Goal: Information Seeking & Learning: Learn about a topic

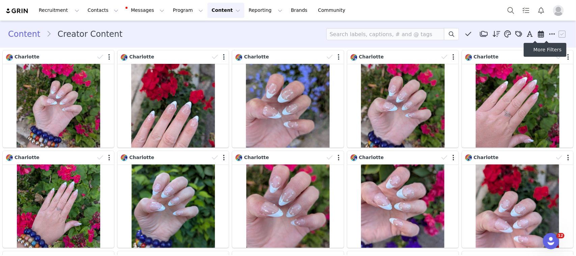
click at [547, 33] on span at bounding box center [552, 34] width 10 height 10
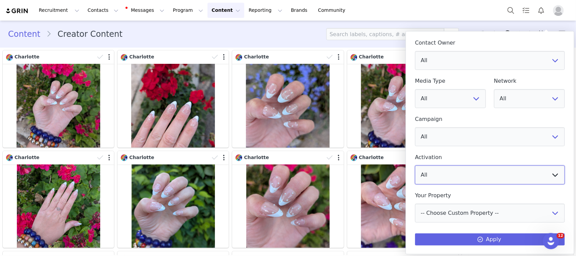
click at [446, 168] on select "All UK Easter-Ready Nails 2025 UK Valentines Nails 2025 Happily Ever After OLD …" at bounding box center [490, 174] width 150 height 19
select select "6145c84f-8e70-4c1b-8e6c-8608a34ef80b"
click at [415, 165] on select "All UK Easter-Ready Nails 2025 UK Valentines Nails 2025 Happily Ever After OLD …" at bounding box center [490, 174] width 150 height 19
click at [474, 238] on button "Apply" at bounding box center [490, 239] width 150 height 12
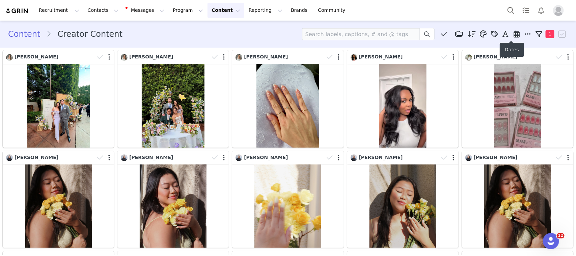
click at [513, 34] on icon at bounding box center [516, 34] width 6 height 7
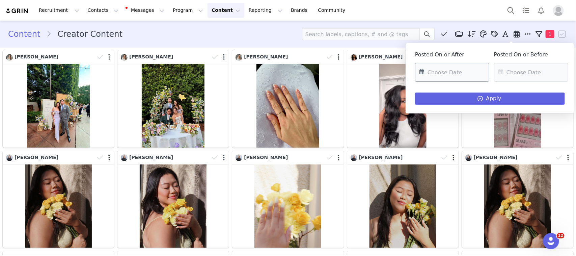
click at [467, 73] on input "text" at bounding box center [452, 72] width 74 height 19
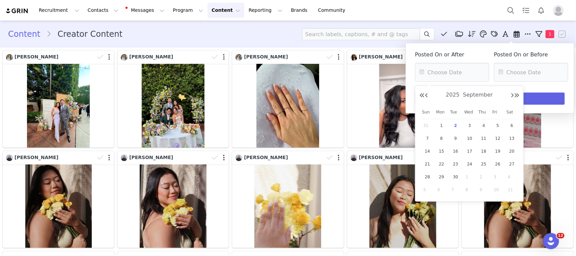
click at [428, 94] on div "2025 September" at bounding box center [469, 95] width 100 height 10
click at [427, 94] on button "Previous Month" at bounding box center [426, 95] width 3 height 5
click at [467, 174] on span "27" at bounding box center [469, 177] width 8 height 8
type input "08/27/2025"
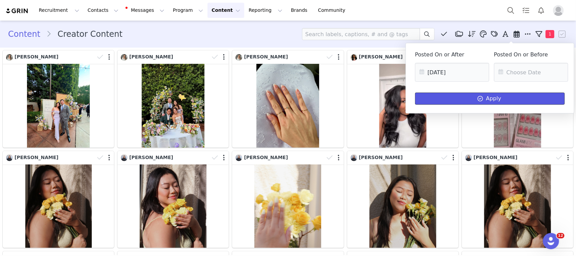
click at [478, 100] on span at bounding box center [480, 98] width 8 height 8
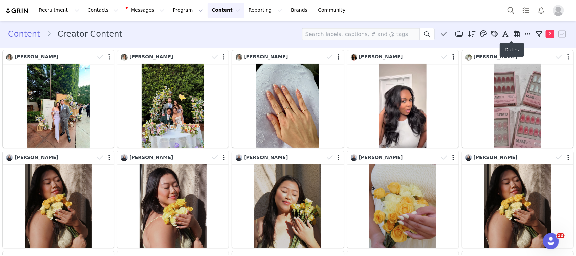
click at [513, 34] on icon at bounding box center [516, 34] width 6 height 7
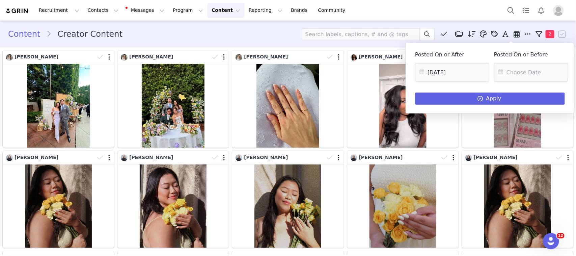
click at [176, 34] on div "Content Creator Content Media Library (28) Harry Potter (0) New Folder Edit Fol…" at bounding box center [288, 34] width 560 height 12
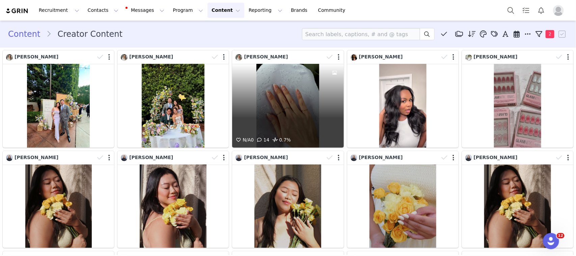
click at [304, 96] on div "N/A 0 14 0.7%" at bounding box center [287, 106] width 111 height 84
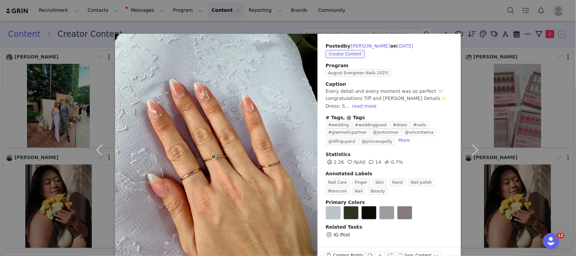
click at [31, 93] on div "Posted by Dalena on Sep 1, 2025 Creator Content Program August Evergreen Nails …" at bounding box center [288, 128] width 576 height 256
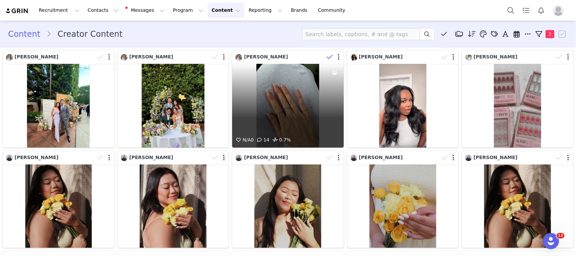
click at [327, 55] on icon at bounding box center [330, 57] width 6 height 7
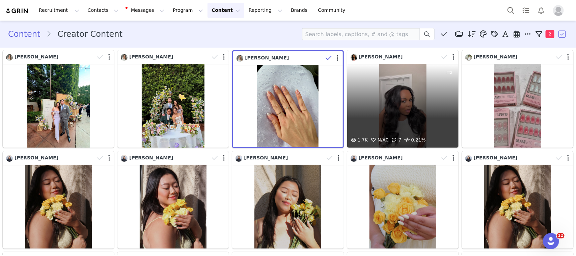
click at [395, 71] on div "1.7K N/A 0 7 0.21%" at bounding box center [402, 106] width 111 height 84
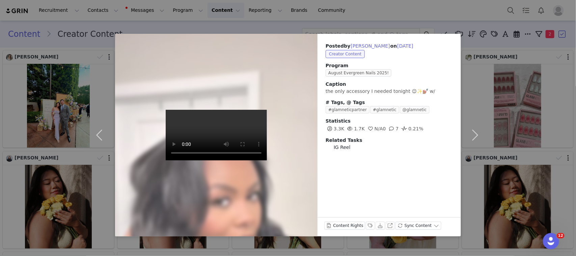
click at [220, 134] on video at bounding box center [216, 135] width 101 height 51
click at [81, 96] on div "Posted by Charysh Hudson on Aug 31, 2025 Creator Content Program August Evergre…" at bounding box center [288, 128] width 576 height 256
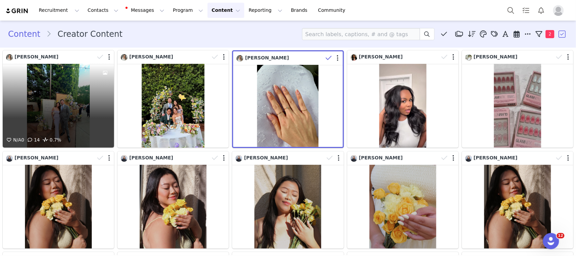
click at [60, 99] on div "N/A 0 14 0.7%" at bounding box center [58, 106] width 111 height 84
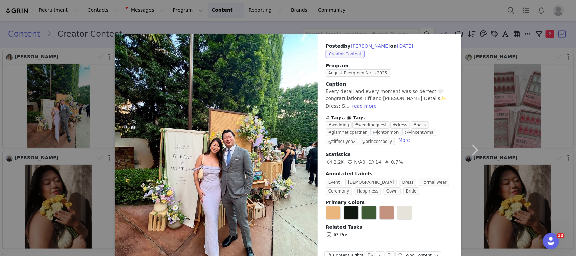
click at [44, 103] on div "Posted by Dalena on Sep 1, 2025 Creator Content Program August Evergreen Nails …" at bounding box center [288, 128] width 576 height 256
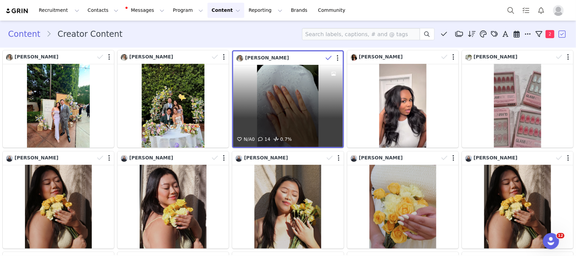
click at [265, 83] on div "N/A 0 14 0.7%" at bounding box center [287, 106] width 109 height 82
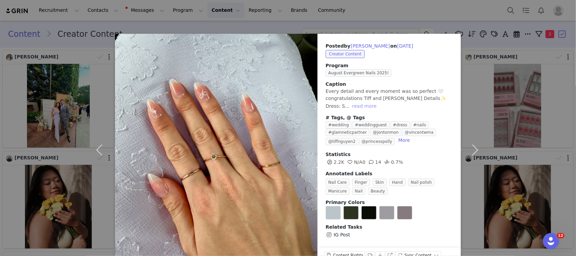
click at [349, 105] on button "read more" at bounding box center [364, 106] width 30 height 8
click at [557, 71] on div "Posted by Dalena on Sep 1, 2025 Creator Content Program August Evergreen Nails …" at bounding box center [288, 128] width 576 height 256
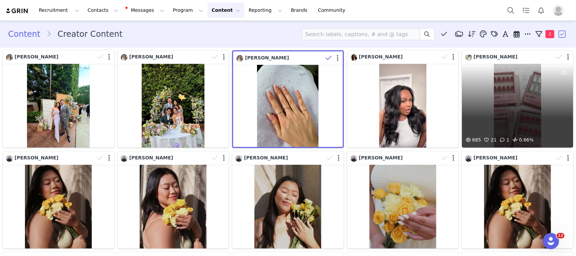
click at [533, 96] on div "685 21 1 0.66%" at bounding box center [517, 106] width 111 height 84
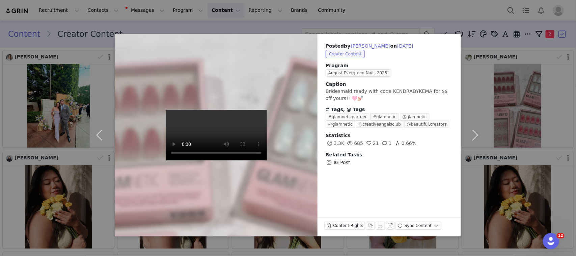
click at [204, 160] on video at bounding box center [216, 135] width 101 height 51
click at [221, 148] on video at bounding box center [216, 135] width 101 height 51
click at [535, 191] on div "Posted by Kendra on Aug 30, 2025 Creator Content Program August Evergreen Nails…" at bounding box center [288, 128] width 576 height 256
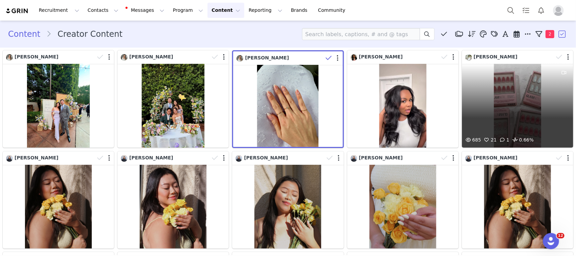
drag, startPoint x: 553, startPoint y: 57, endPoint x: 545, endPoint y: 67, distance: 12.4
click at [556, 58] on icon at bounding box center [559, 57] width 6 height 7
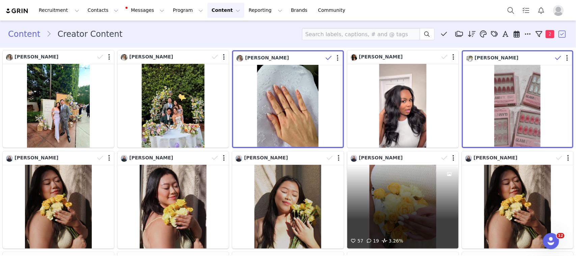
click at [415, 215] on div "57 19 3.26%" at bounding box center [402, 207] width 111 height 84
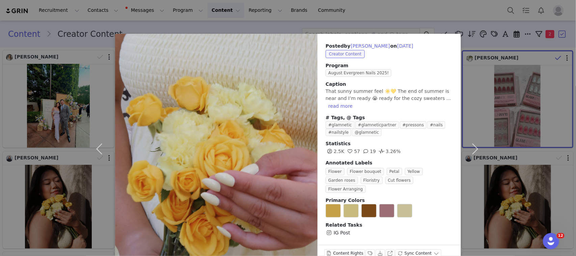
click at [514, 206] on div "Posted by Elizabeth on Aug 30, 2025 Creator Content Program August Evergreen Na…" at bounding box center [288, 128] width 576 height 256
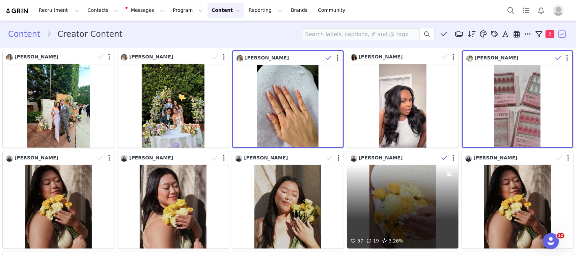
click at [441, 156] on icon at bounding box center [444, 157] width 6 height 7
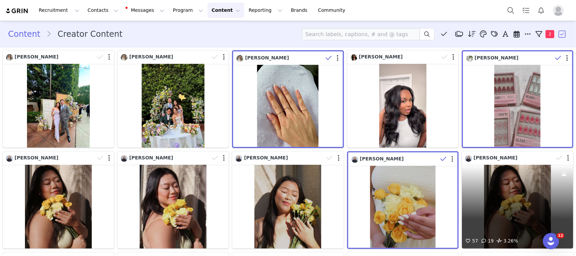
click at [523, 220] on div "57 19 3.26%" at bounding box center [517, 207] width 111 height 84
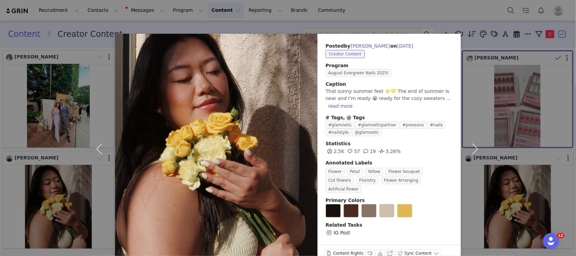
click at [503, 188] on div "Posted by Elizabeth on Aug 30, 2025 Creator Content Program August Evergreen Na…" at bounding box center [288, 128] width 576 height 256
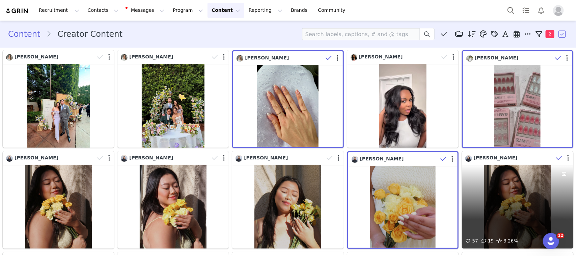
click at [556, 158] on icon at bounding box center [559, 157] width 6 height 7
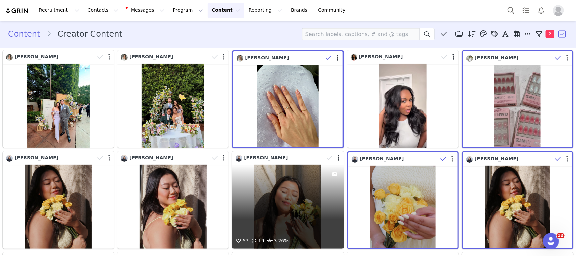
click at [265, 156] on div "Elizabeth" at bounding box center [279, 157] width 88 height 7
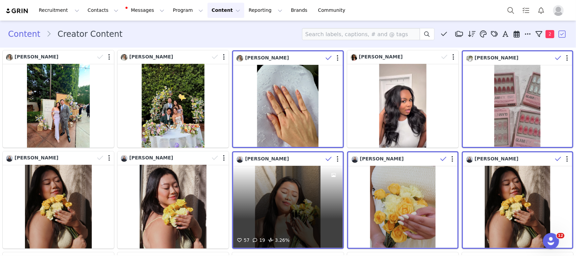
click at [300, 197] on div "57 19 3.26%" at bounding box center [287, 207] width 109 height 82
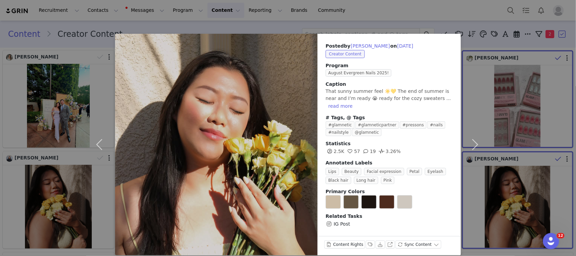
click at [31, 198] on div "Posted by Elizabeth on Aug 30, 2025 Creator Content Program August Evergreen Na…" at bounding box center [288, 128] width 576 height 256
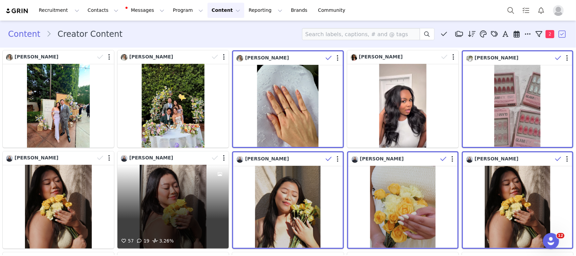
click at [210, 169] on div at bounding box center [219, 201] width 18 height 72
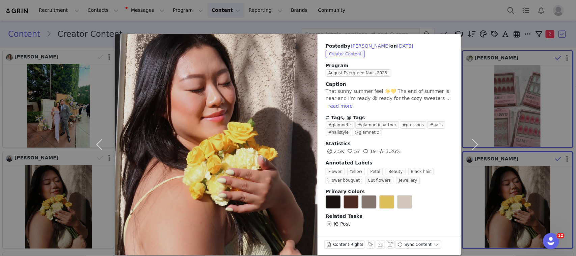
click at [36, 189] on div "Posted by Elizabeth on Aug 30, 2025 Creator Content Program August Evergreen Na…" at bounding box center [288, 128] width 576 height 256
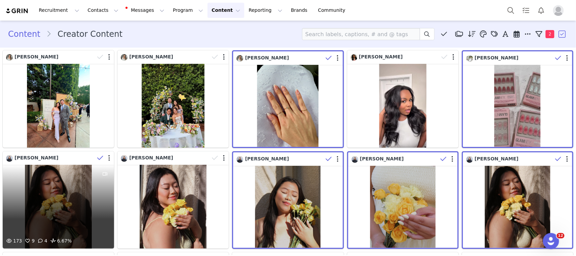
click at [97, 156] on icon at bounding box center [100, 157] width 6 height 7
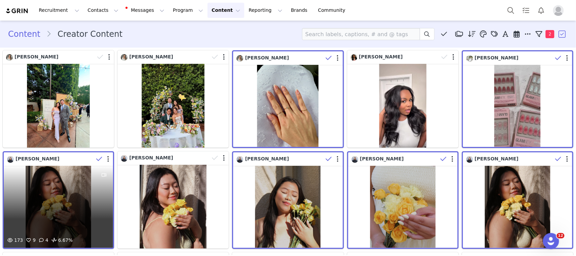
click at [60, 208] on div "173 9 4 6.67%" at bounding box center [58, 207] width 109 height 82
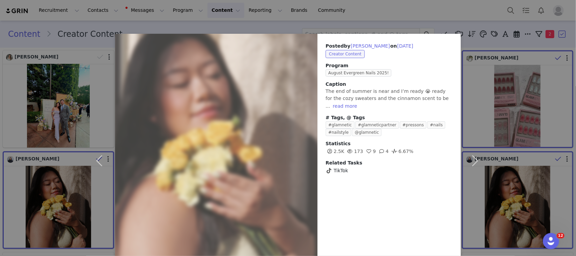
click at [0, 223] on div "Posted by Elizabeth on Aug 30, 2025 Creator Content Program August Evergreen Na…" at bounding box center [288, 128] width 576 height 256
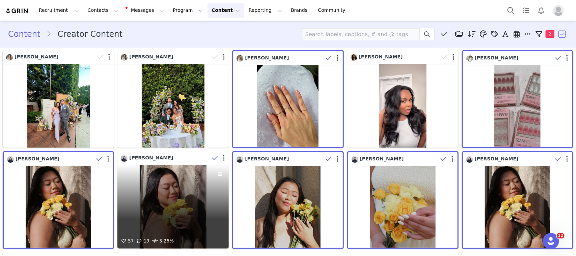
click at [213, 157] on icon at bounding box center [215, 157] width 6 height 7
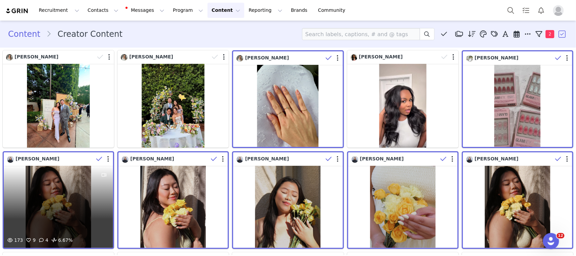
click at [98, 157] on icon at bounding box center [99, 159] width 6 height 7
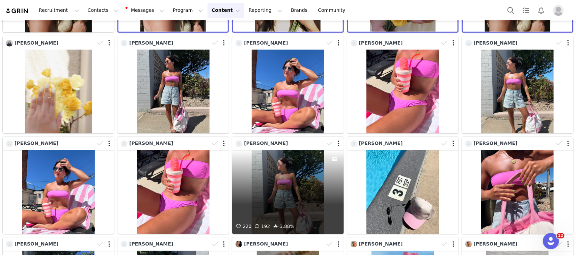
scroll to position [211, 0]
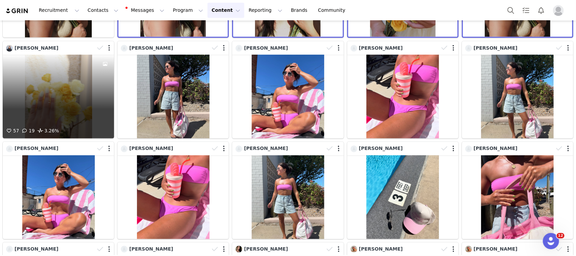
click at [66, 105] on div "57 19 3.26%" at bounding box center [58, 97] width 111 height 84
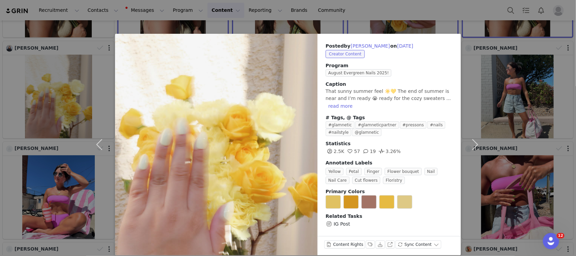
click at [533, 134] on div "Posted by Elizabeth on Aug 30, 2025 Creator Content Program August Evergreen Na…" at bounding box center [288, 128] width 576 height 256
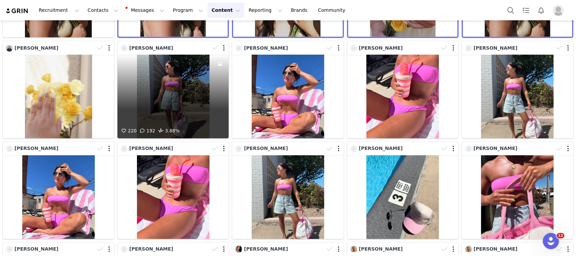
click at [198, 97] on div "220 192 3.88%" at bounding box center [172, 97] width 111 height 84
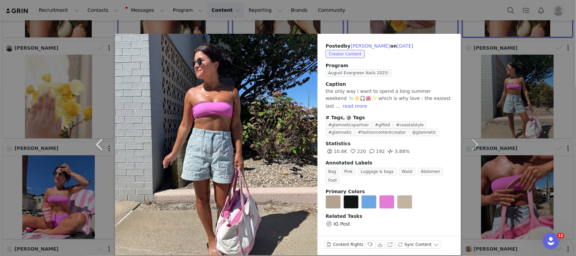
click at [88, 87] on button "button" at bounding box center [101, 144] width 28 height 221
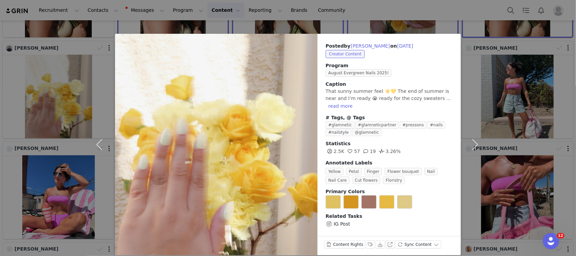
click at [522, 94] on div "Posted by Elizabeth on Aug 30, 2025 Creator Content Program August Evergreen Na…" at bounding box center [288, 128] width 576 height 256
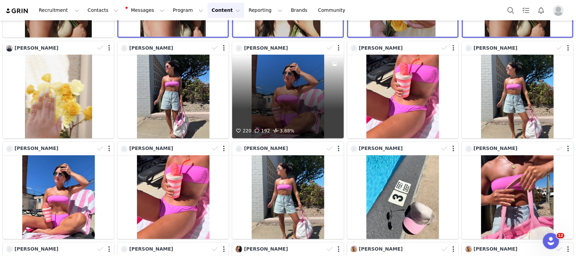
click at [303, 107] on div "220 192 3.88%" at bounding box center [287, 97] width 111 height 84
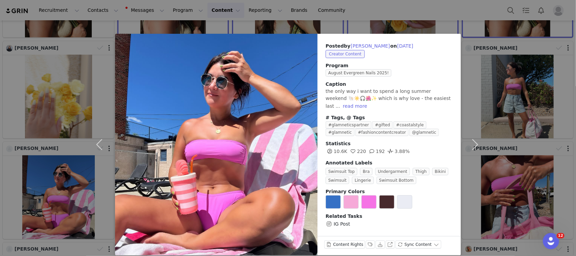
click at [546, 206] on div "Posted by Jamie on Aug 30, 2025 Creator Content Program August Evergreen Nails …" at bounding box center [288, 128] width 576 height 256
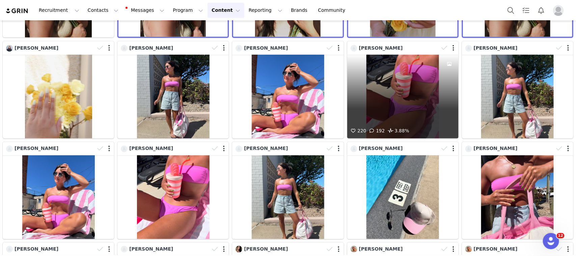
click at [421, 73] on div "220 192 3.88%" at bounding box center [402, 97] width 111 height 84
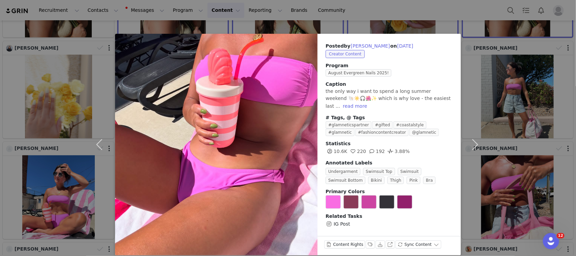
click at [508, 102] on div "Posted by Jamie on Aug 30, 2025 Creator Content Program August Evergreen Nails …" at bounding box center [288, 128] width 576 height 256
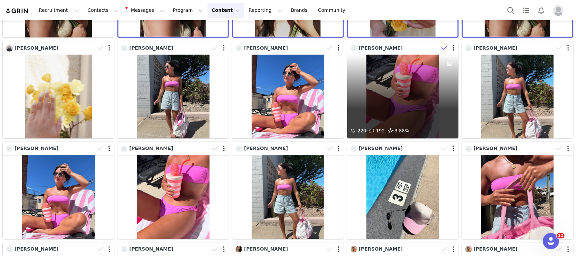
click at [441, 45] on icon at bounding box center [444, 48] width 6 height 7
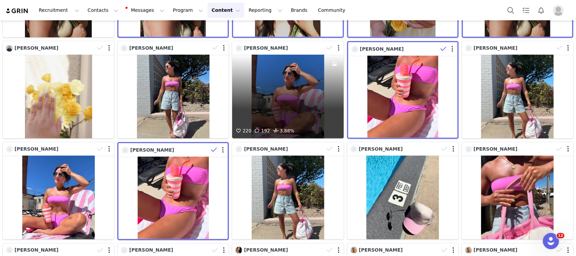
click at [292, 87] on div "220 192 3.88%" at bounding box center [287, 97] width 111 height 84
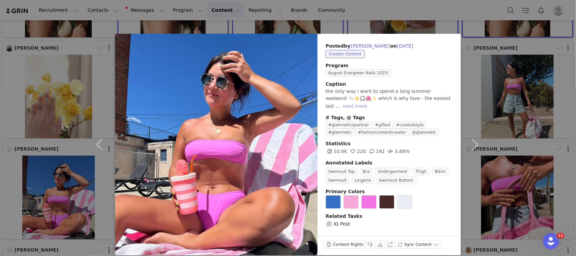
click at [370, 102] on button "read more" at bounding box center [355, 106] width 30 height 8
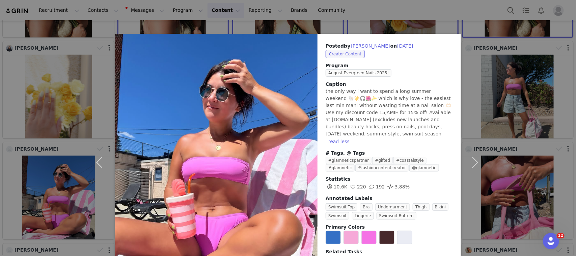
click at [560, 173] on div "Posted by Jamie on Aug 30, 2025 Creator Content Program August Evergreen Nails …" at bounding box center [288, 128] width 576 height 256
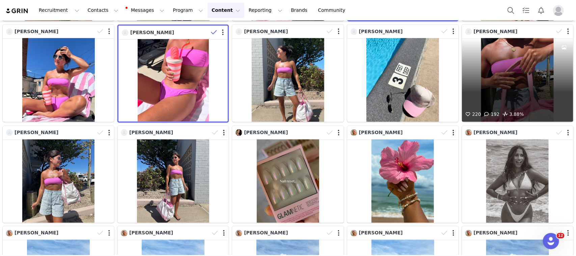
scroll to position [337, 0]
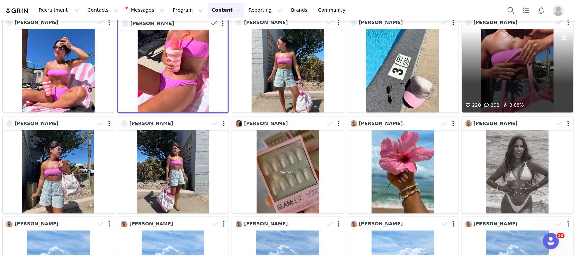
click at [527, 74] on div "220 192 3.88%" at bounding box center [517, 71] width 111 height 84
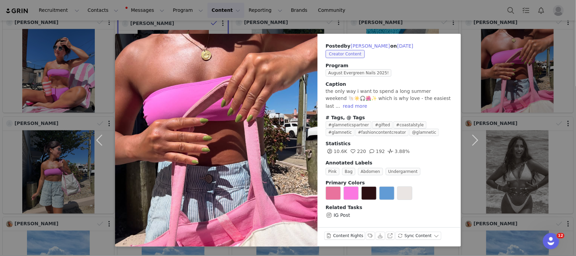
click at [522, 62] on div "Posted by Jamie on Aug 30, 2025 Creator Content Program August Evergreen Nails …" at bounding box center [288, 128] width 576 height 256
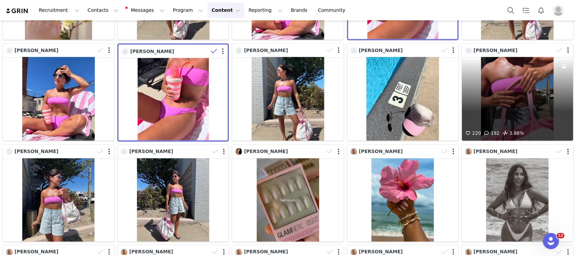
scroll to position [295, 0]
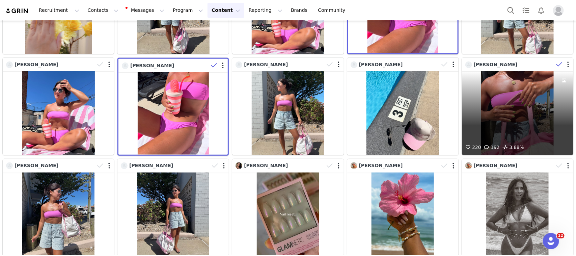
click at [556, 61] on icon at bounding box center [559, 64] width 6 height 7
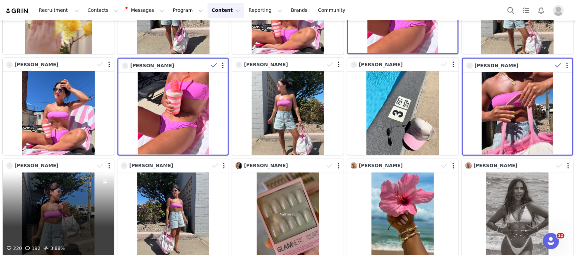
click at [78, 206] on div "220 192 3.88%" at bounding box center [58, 214] width 111 height 84
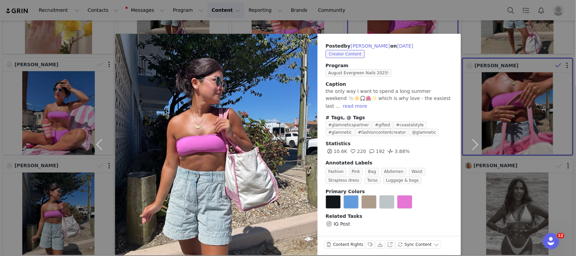
click at [21, 205] on div "Posted by Jamie on Aug 30, 2025 Creator Content Program August Evergreen Nails …" at bounding box center [288, 128] width 576 height 256
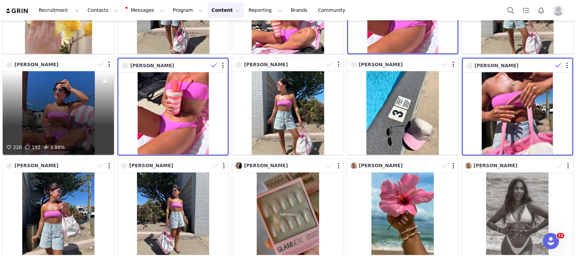
click at [56, 106] on div "220 192 3.88%" at bounding box center [58, 113] width 111 height 84
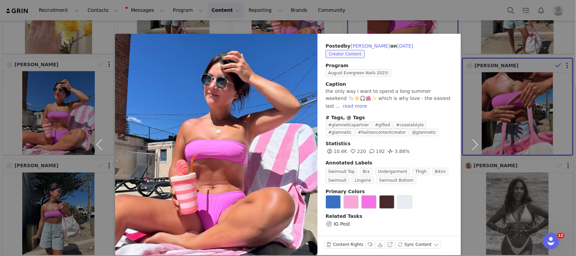
click at [65, 193] on div "Posted by Jamie on Aug 30, 2025 Creator Content Program August Evergreen Nails …" at bounding box center [288, 128] width 576 height 256
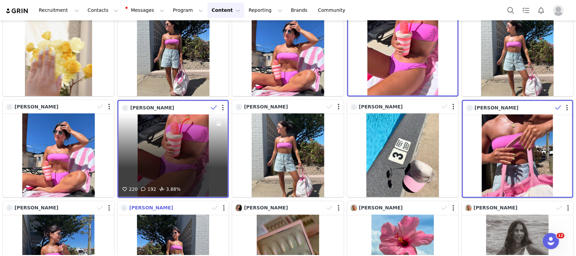
scroll to position [211, 0]
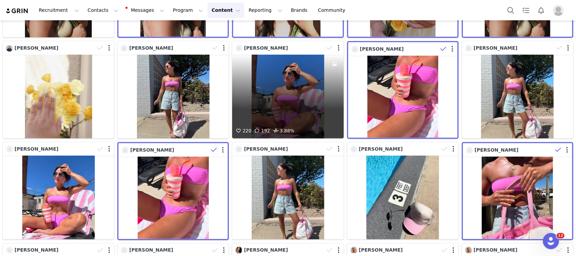
click at [292, 78] on div "220 192 3.88%" at bounding box center [287, 97] width 111 height 84
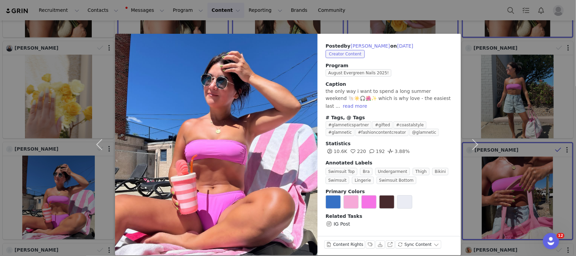
click at [510, 98] on div "Posted by Jamie on Aug 30, 2025 Creator Content Program August Evergreen Nails …" at bounding box center [288, 128] width 576 height 256
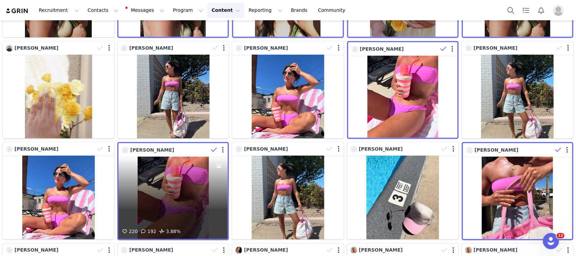
scroll to position [169, 0]
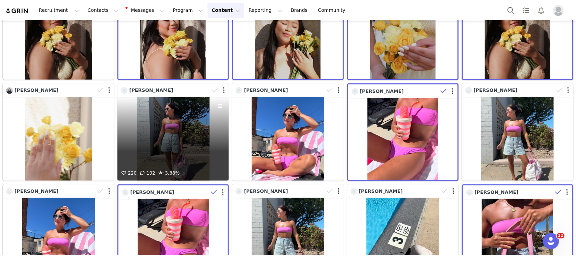
click at [207, 154] on div "220 192 3.88%" at bounding box center [172, 139] width 111 height 84
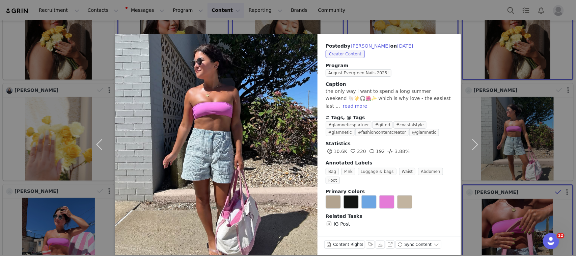
click at [517, 126] on div "Posted by Jamie on Aug 30, 2025 Creator Content Program August Evergreen Nails …" at bounding box center [288, 128] width 576 height 256
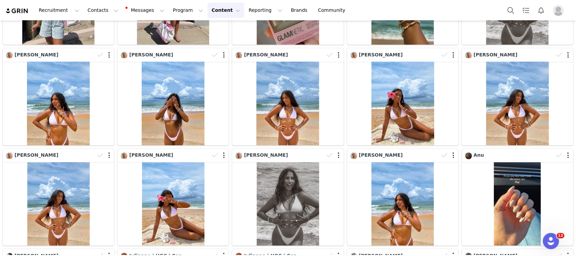
scroll to position [422, 0]
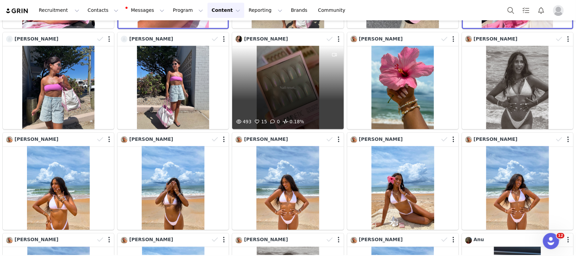
click at [253, 82] on div "493 15 0 0.18%" at bounding box center [287, 88] width 111 height 84
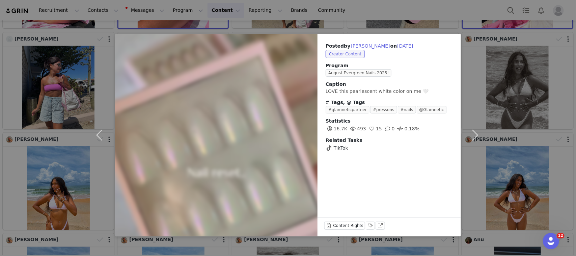
click at [525, 109] on div "Posted by Jasmine Veliz on Aug 30, 2025 Creator Content Program August Evergree…" at bounding box center [288, 128] width 576 height 256
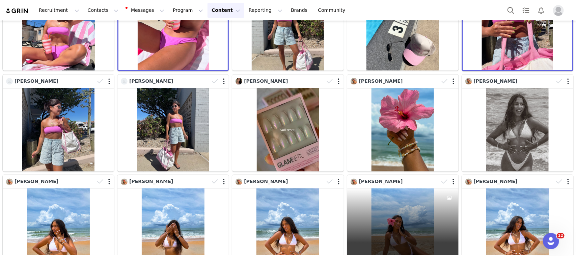
scroll to position [337, 0]
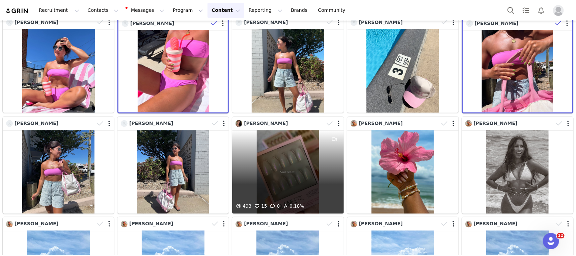
click at [279, 174] on div "493 15 0 0.18%" at bounding box center [287, 172] width 111 height 84
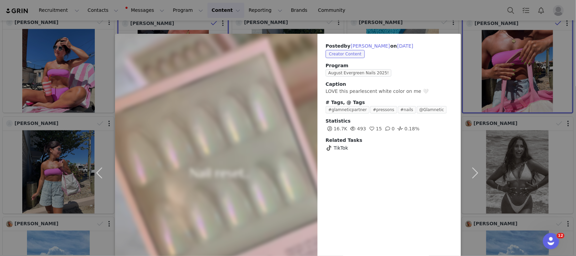
click at [563, 183] on div "Posted by Jasmine Veliz on Aug 30, 2025 Creator Content Program August Evergree…" at bounding box center [288, 128] width 576 height 256
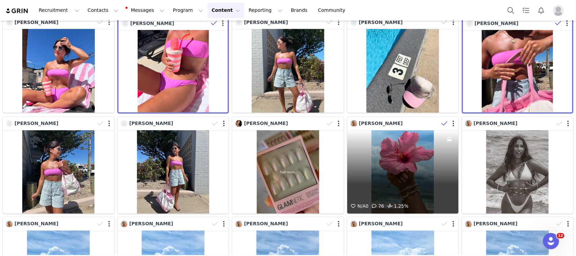
click at [441, 120] on icon at bounding box center [444, 123] width 6 height 7
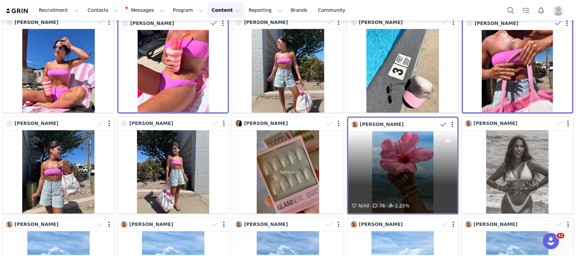
click at [416, 175] on div "N/A 0 76 1.25%" at bounding box center [402, 172] width 109 height 82
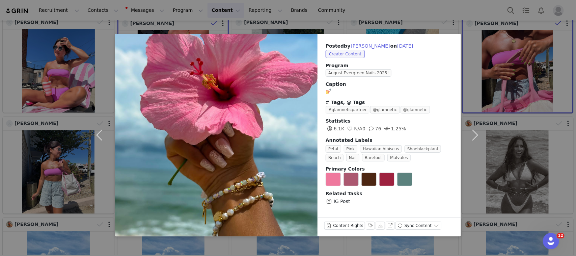
click at [550, 161] on div "Posted by Veronica Clevenger on Aug 30, 2025 Creator Content Program August Eve…" at bounding box center [288, 128] width 576 height 256
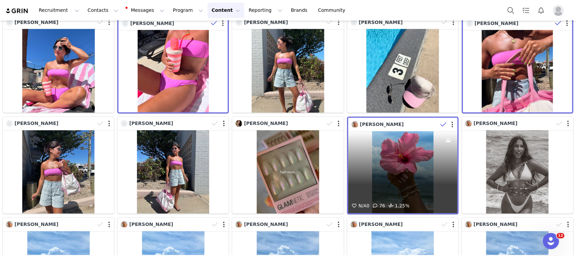
click at [440, 121] on icon at bounding box center [443, 124] width 6 height 7
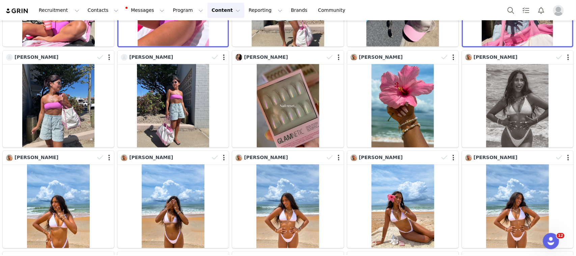
scroll to position [464, 0]
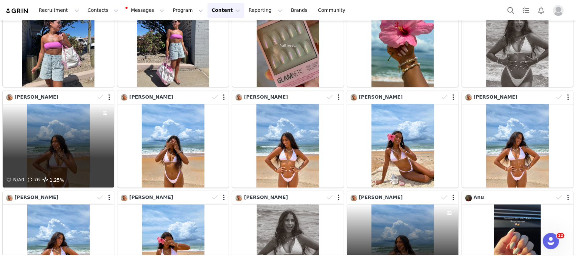
click at [76, 159] on div "N/A 0 76 1.25%" at bounding box center [58, 146] width 111 height 84
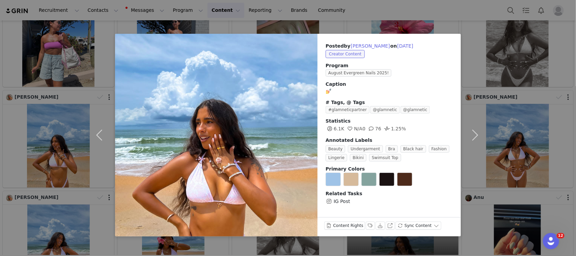
click at [28, 149] on div "Posted by Veronica Clevenger on Aug 30, 2025 Creator Content Program August Eve…" at bounding box center [288, 128] width 576 height 256
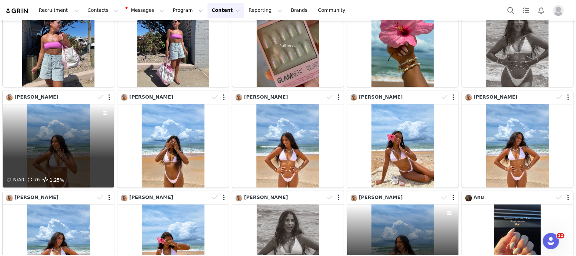
drag, startPoint x: 97, startPoint y: 90, endPoint x: 106, endPoint y: 90, distance: 8.4
click at [97, 94] on icon at bounding box center [100, 97] width 6 height 7
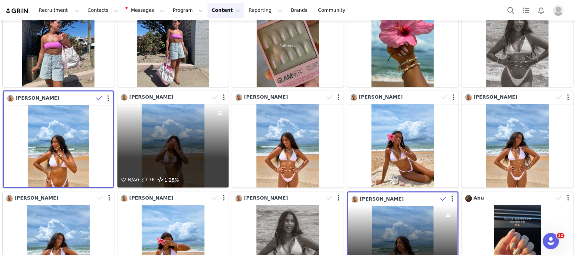
click at [210, 144] on div at bounding box center [219, 140] width 18 height 72
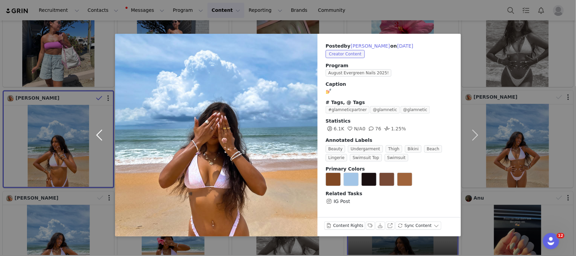
click at [100, 149] on button "button" at bounding box center [101, 135] width 28 height 202
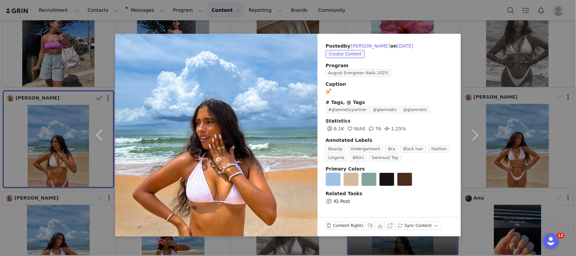
click at [25, 150] on div "Posted by Veronica Clevenger on Aug 30, 2025 Creator Content Program August Eve…" at bounding box center [288, 128] width 576 height 256
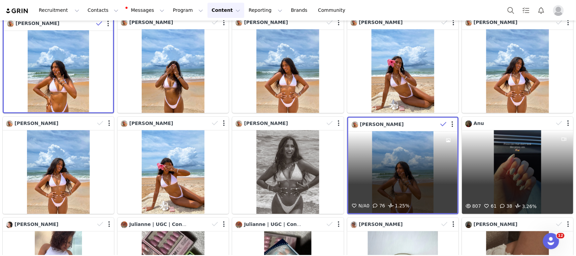
scroll to position [548, 0]
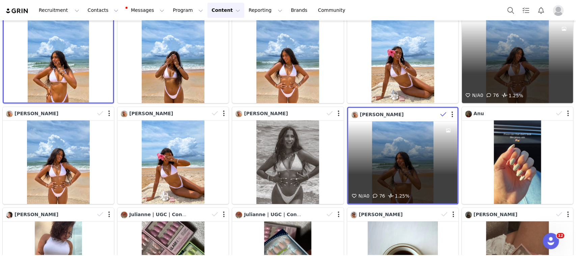
click at [503, 69] on div "N/A 0 76 1.25%" at bounding box center [517, 62] width 111 height 84
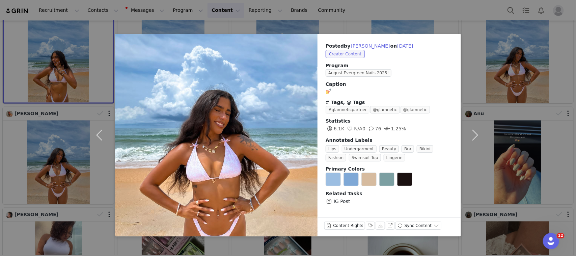
click at [514, 164] on div "Posted by Veronica Clevenger on Aug 30, 2025 Creator Content Program August Eve…" at bounding box center [288, 128] width 576 height 256
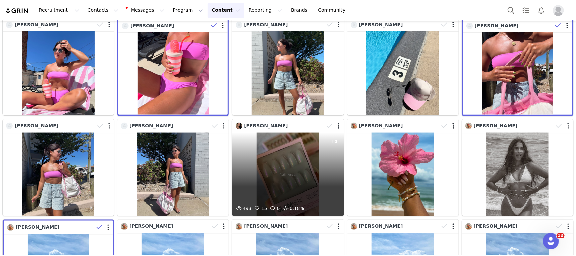
scroll to position [379, 0]
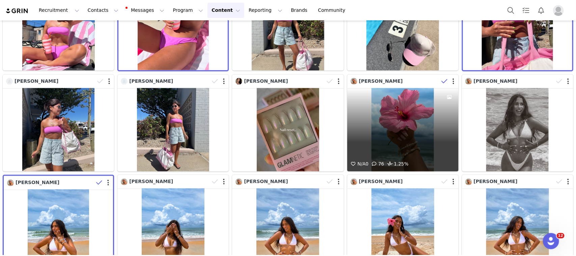
click at [442, 76] on span at bounding box center [444, 81] width 10 height 10
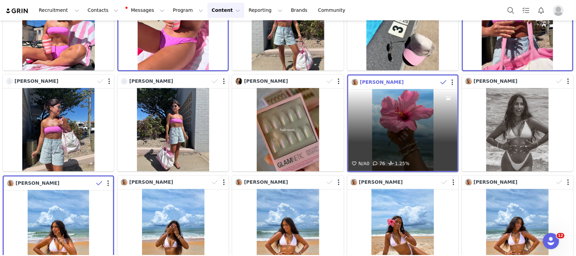
click at [379, 79] on span "Veronica Clevenger" at bounding box center [382, 81] width 44 height 5
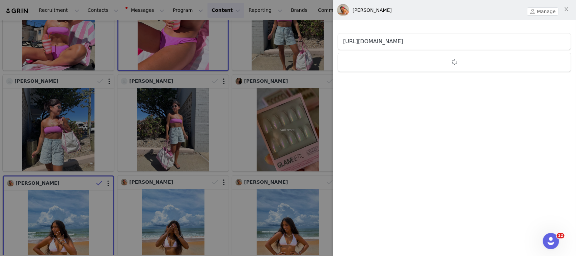
click at [403, 39] on link "https://www.instagram.com/veronicaarangel" at bounding box center [373, 41] width 60 height 6
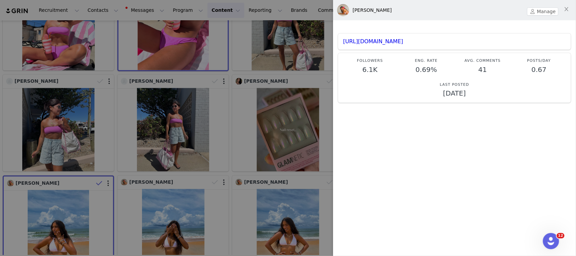
click at [238, 171] on div at bounding box center [288, 128] width 576 height 256
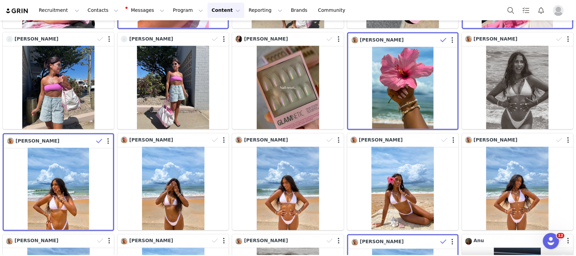
scroll to position [590, 0]
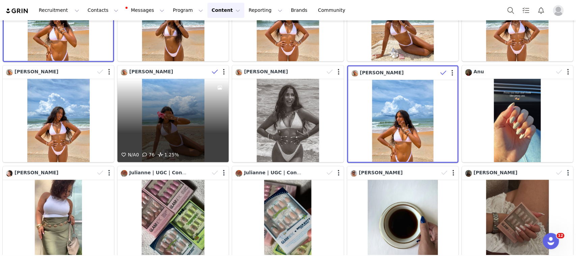
click at [212, 69] on icon at bounding box center [215, 72] width 6 height 7
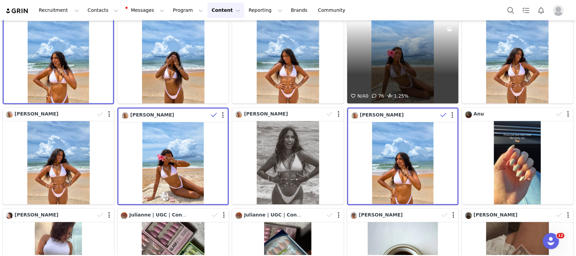
scroll to position [506, 0]
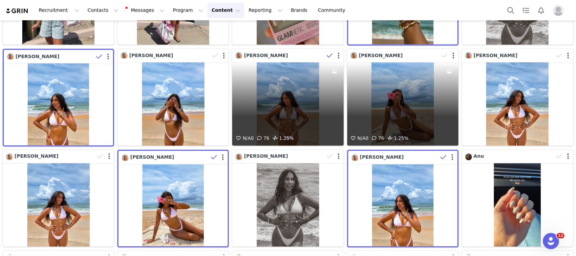
click at [327, 52] on icon at bounding box center [330, 55] width 6 height 7
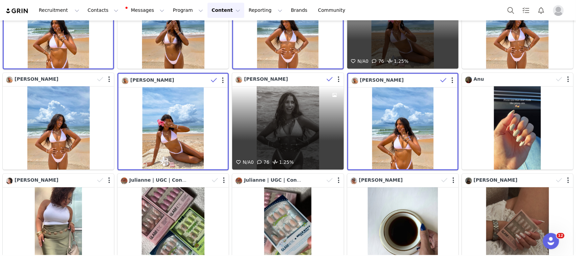
scroll to position [590, 0]
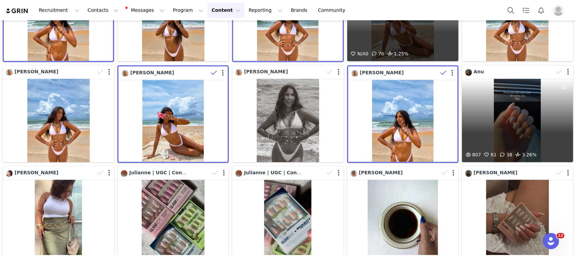
click at [500, 99] on div "807 61 38 3.26%" at bounding box center [517, 121] width 111 height 84
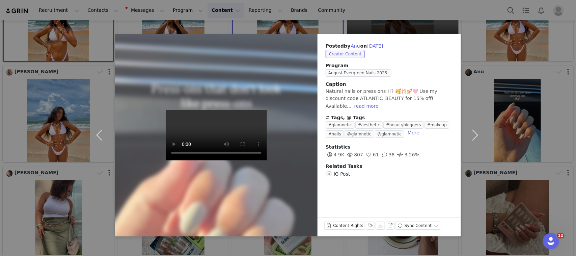
click at [246, 160] on video at bounding box center [216, 135] width 101 height 51
click at [545, 141] on div "Posted by Anu on Aug 30, 2025 Creator Content Program August Evergreen Nails 20…" at bounding box center [288, 128] width 576 height 256
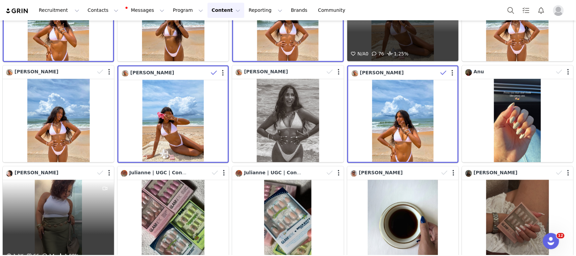
scroll to position [717, 0]
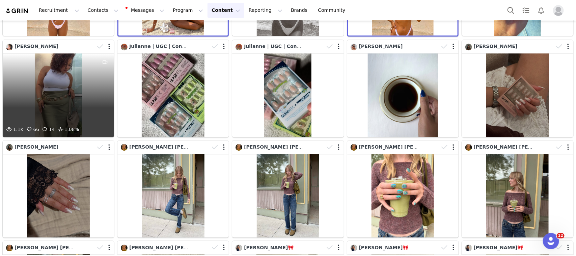
click at [39, 92] on div "1.1K 66 14 1.08%" at bounding box center [58, 95] width 111 height 84
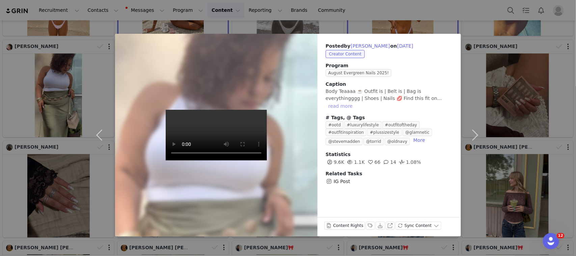
click at [355, 102] on button "read more" at bounding box center [341, 106] width 30 height 8
click at [181, 139] on video at bounding box center [216, 135] width 101 height 51
click at [575, 109] on div "Posted by Veronica Brown on Aug 30, 2025 Creator Content Program August Evergre…" at bounding box center [288, 128] width 576 height 256
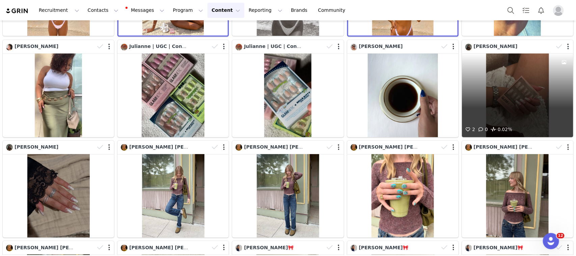
click at [545, 82] on div "2 0 0.02%" at bounding box center [517, 95] width 111 height 84
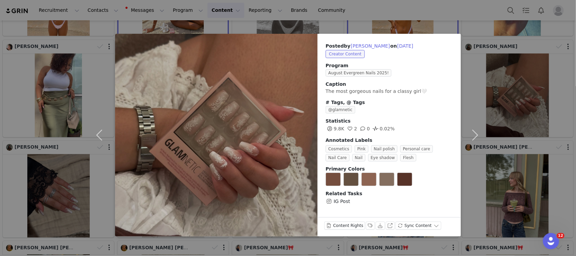
click at [532, 80] on div "Posted by emily 🤍 on Aug 29, 2025 Creator Content Program August Evergreen Nail…" at bounding box center [288, 128] width 576 height 256
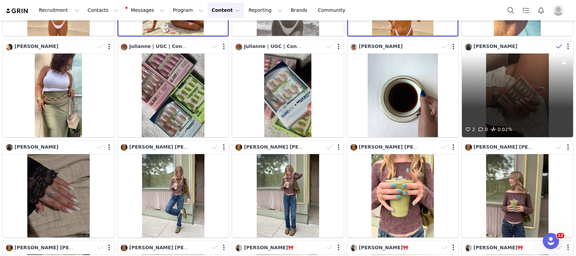
click at [554, 41] on span at bounding box center [559, 46] width 10 height 10
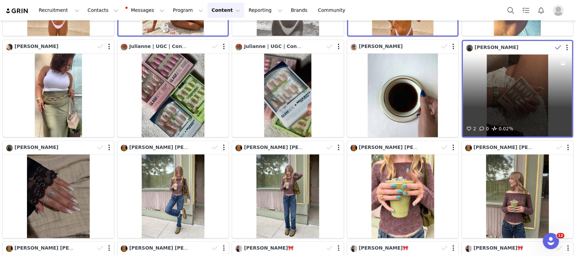
click at [524, 85] on div "2 0 0.02%" at bounding box center [517, 95] width 109 height 82
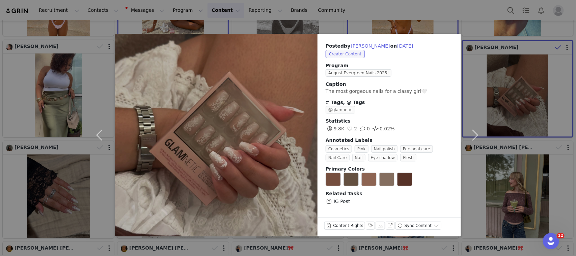
drag, startPoint x: 361, startPoint y: 42, endPoint x: 523, endPoint y: 97, distance: 171.3
click at [535, 100] on div "Posted by emily 🤍 on Aug 29, 2025 Creator Content Program August Evergreen Nail…" at bounding box center [288, 128] width 576 height 256
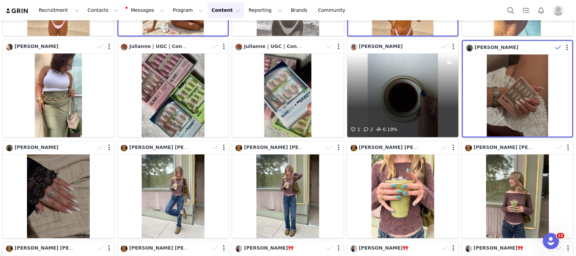
click at [425, 95] on div "1 2 0.19%" at bounding box center [402, 95] width 111 height 84
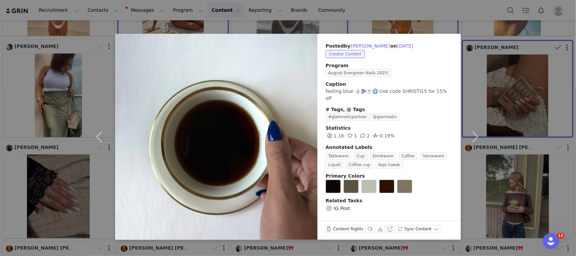
click at [537, 137] on div "Posted by Shristi on Aug 30, 2025 Creator Content Program August Evergreen Nail…" at bounding box center [288, 128] width 576 height 256
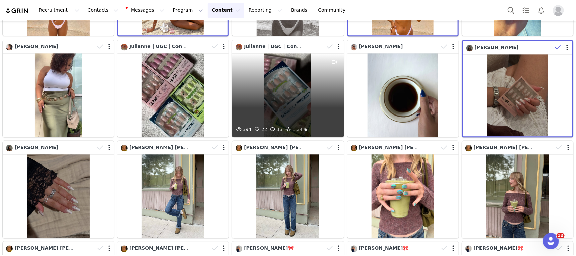
click at [279, 85] on div "394 22 13 1.34%" at bounding box center [287, 95] width 111 height 84
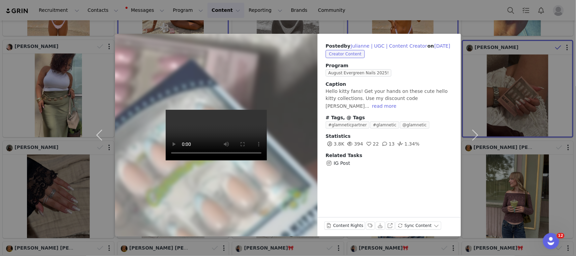
click at [178, 139] on video at bounding box center [216, 135] width 101 height 51
click at [67, 189] on div "Posted by Julianne | UGC | Content Creator on Aug 30, 2025 Creator Content Prog…" at bounding box center [288, 128] width 576 height 256
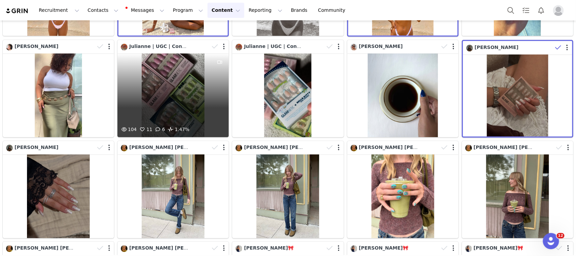
click at [174, 107] on div "104 11 6 1.47%" at bounding box center [172, 95] width 111 height 84
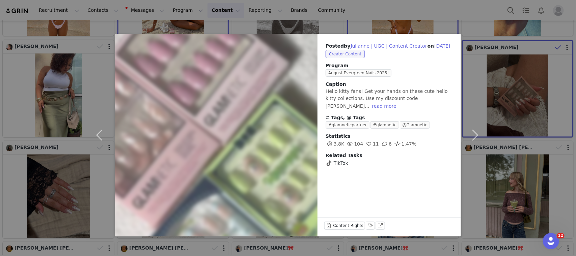
click at [524, 172] on div "Posted by Julianne | UGC | Content Creator on Aug 30, 2025 Creator Content Prog…" at bounding box center [288, 128] width 576 height 256
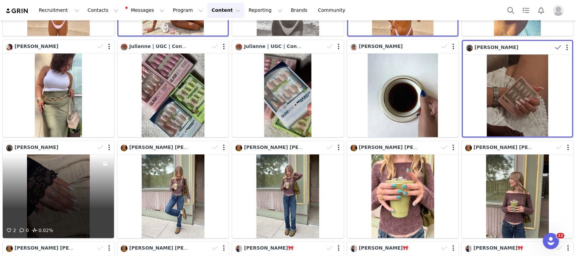
click at [47, 205] on div "2 0 0.02%" at bounding box center [58, 196] width 111 height 84
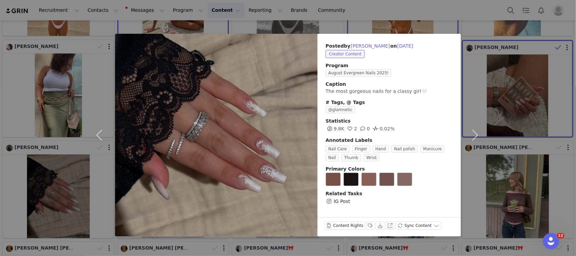
click at [66, 177] on div "Posted by emily 🤍 on Aug 29, 2025 Creator Content Program August Evergreen Nail…" at bounding box center [288, 128] width 576 height 256
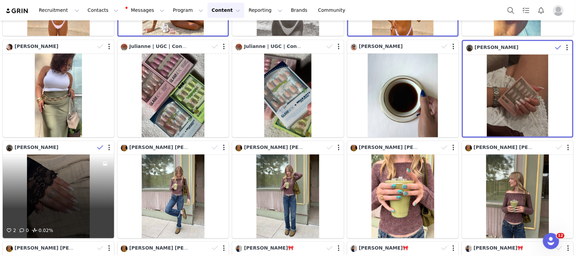
click at [95, 142] on span at bounding box center [100, 147] width 10 height 10
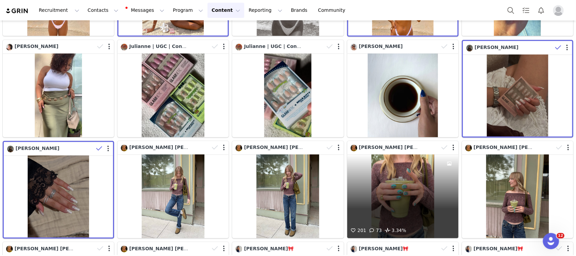
click at [419, 179] on div "201 73 3.34%" at bounding box center [402, 196] width 111 height 84
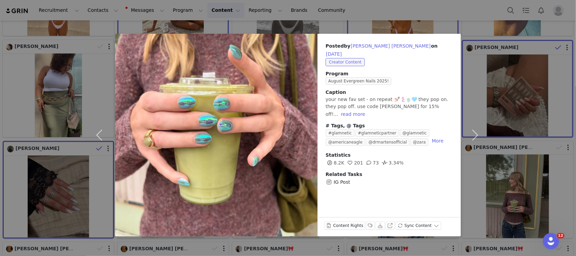
click at [527, 173] on div "Posted by nikole martin campbell on Aug 29, 2025 Creator Content Program August…" at bounding box center [288, 128] width 576 height 256
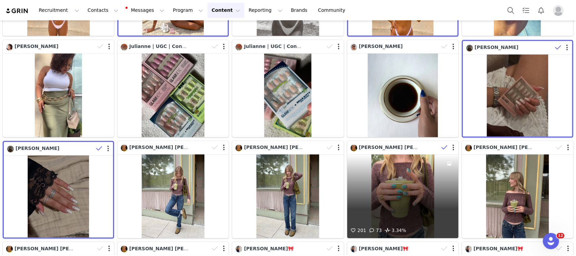
click at [441, 144] on icon at bounding box center [444, 147] width 6 height 7
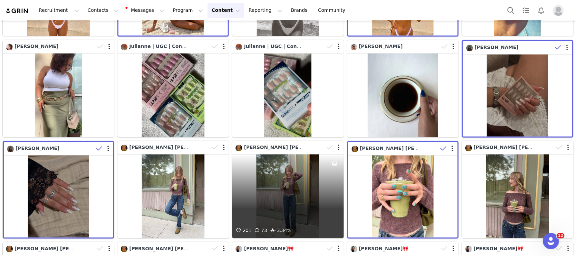
click at [299, 177] on div "201 73 3.34%" at bounding box center [287, 196] width 111 height 84
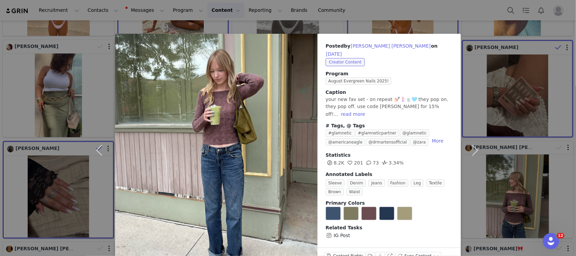
click at [514, 178] on div "Posted by nikole martin campbell on Aug 29, 2025 Creator Content Program August…" at bounding box center [288, 128] width 576 height 256
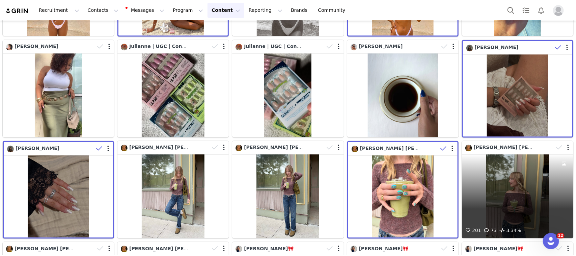
click at [531, 156] on div "201 73 3.34%" at bounding box center [517, 196] width 111 height 84
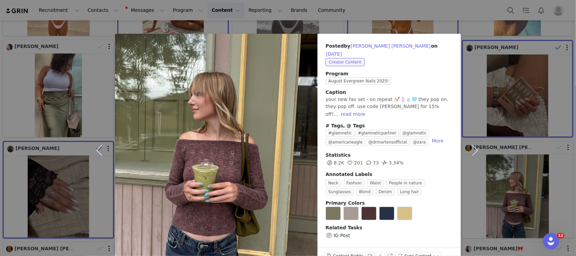
click at [513, 196] on div "Posted by nikole martin campbell on Aug 29, 2025 Creator Content Program August…" at bounding box center [288, 128] width 576 height 256
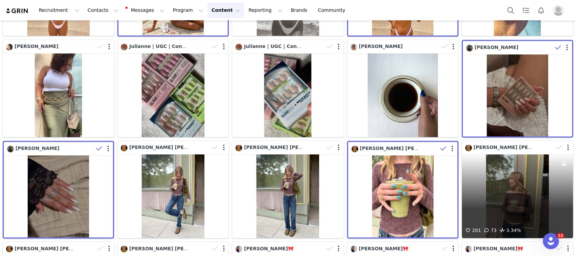
drag, startPoint x: 550, startPoint y: 139, endPoint x: 449, endPoint y: 150, distance: 101.8
click at [556, 144] on icon at bounding box center [559, 147] width 6 height 7
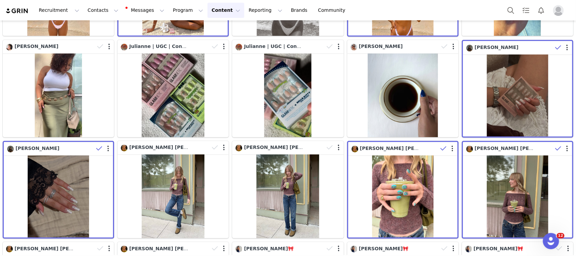
scroll to position [801, 0]
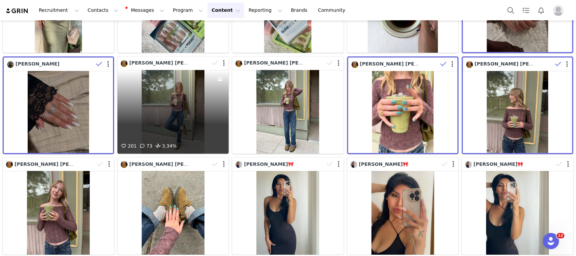
click at [191, 84] on div "201 73 3.34%" at bounding box center [172, 112] width 111 height 84
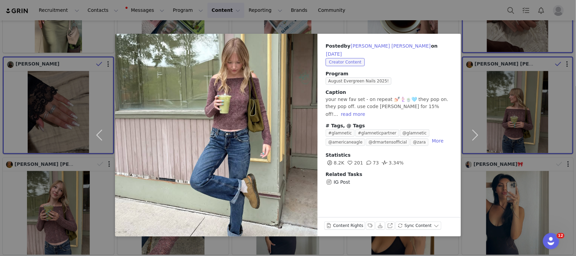
click at [550, 179] on div "Posted by nikole martin campbell on Aug 29, 2025 Creator Content Program August…" at bounding box center [288, 128] width 576 height 256
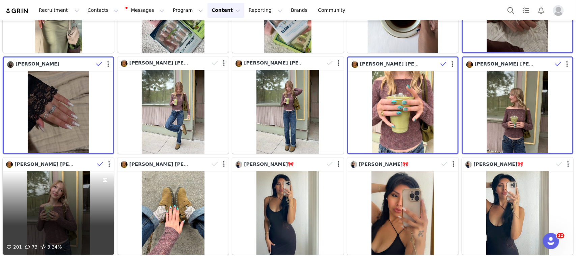
click at [97, 161] on icon at bounding box center [100, 164] width 6 height 7
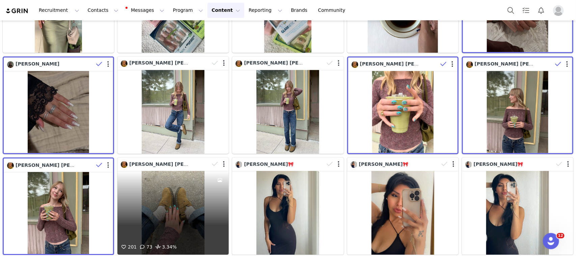
drag, startPoint x: 214, startPoint y: 153, endPoint x: 201, endPoint y: 183, distance: 33.0
click at [214, 161] on icon at bounding box center [215, 164] width 6 height 7
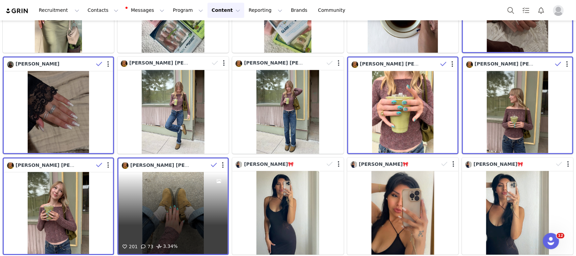
click at [193, 207] on div "201 73 3.34%" at bounding box center [172, 213] width 109 height 82
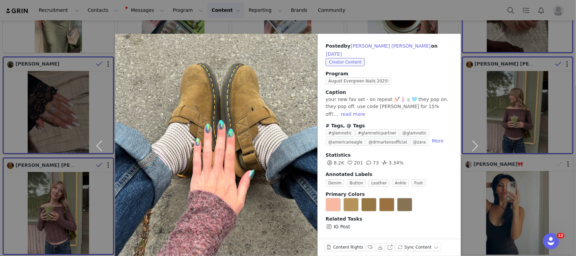
click at [44, 203] on div "Posted by nikole martin campbell on Aug 29, 2025 Creator Content Program August…" at bounding box center [288, 128] width 576 height 256
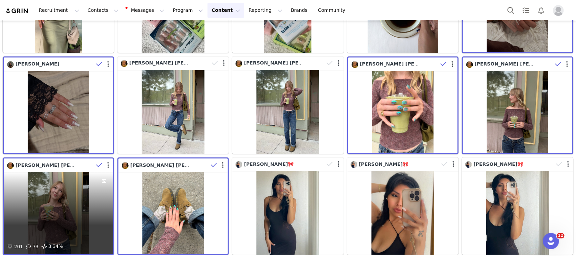
click at [63, 213] on div "201 73 3.34%" at bounding box center [58, 213] width 109 height 82
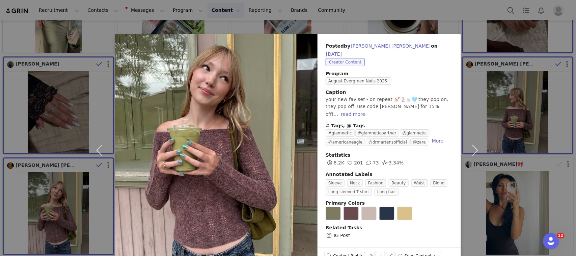
click at [68, 209] on div "Posted by nikole martin campbell on Aug 29, 2025 Creator Content Program August…" at bounding box center [288, 128] width 576 height 256
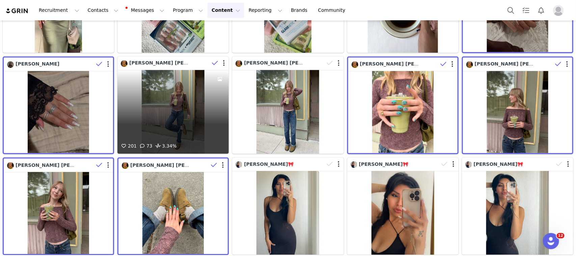
click at [212, 60] on icon at bounding box center [215, 63] width 6 height 7
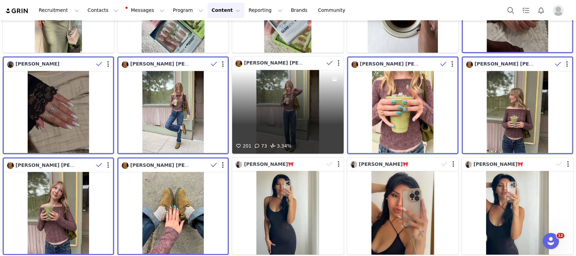
click at [328, 60] on icon at bounding box center [330, 63] width 6 height 7
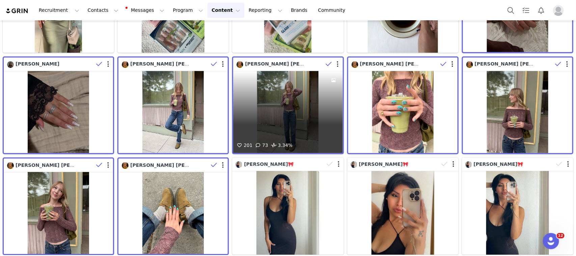
click at [286, 107] on div "201 73 3.34%" at bounding box center [287, 112] width 109 height 82
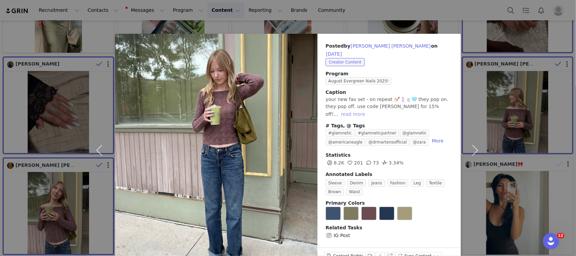
click at [368, 110] on button "read more" at bounding box center [353, 114] width 30 height 8
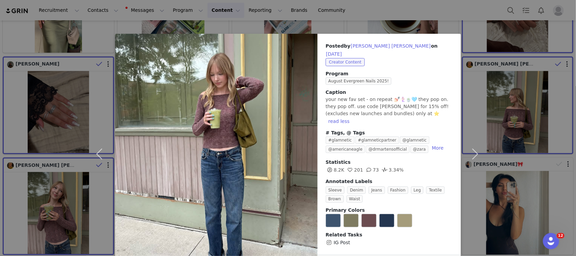
click at [538, 185] on div "Posted by nikole martin campbell on Aug 29, 2025 Creator Content Program August…" at bounding box center [288, 128] width 576 height 256
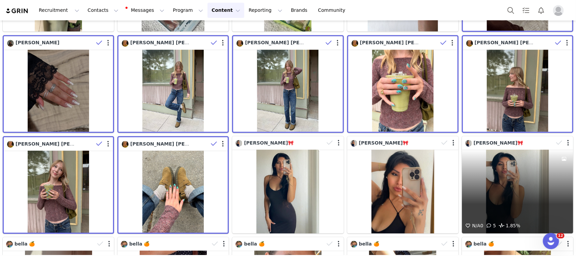
scroll to position [843, 0]
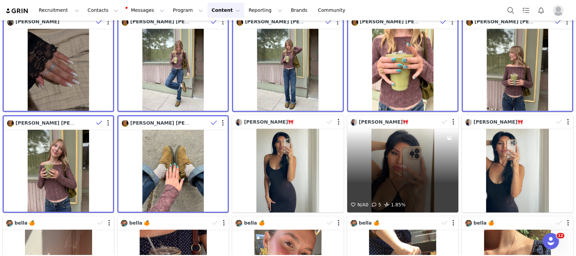
click at [397, 153] on div "N/A 0 5 1.85%" at bounding box center [402, 171] width 111 height 84
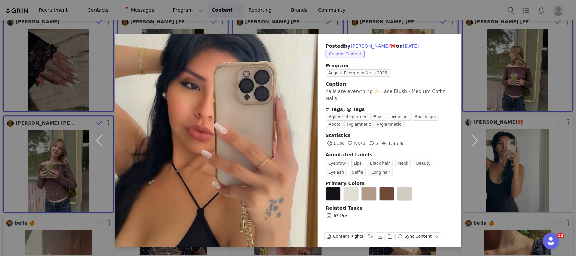
click at [513, 156] on div "Posted by Lea Lynn🎀 on Aug 29, 2025 Creator Content Program August Evergreen Na…" at bounding box center [288, 128] width 576 height 256
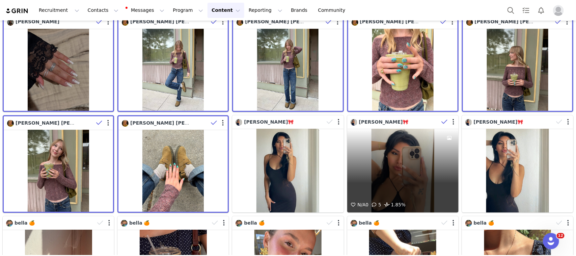
click at [441, 118] on icon at bounding box center [444, 121] width 6 height 7
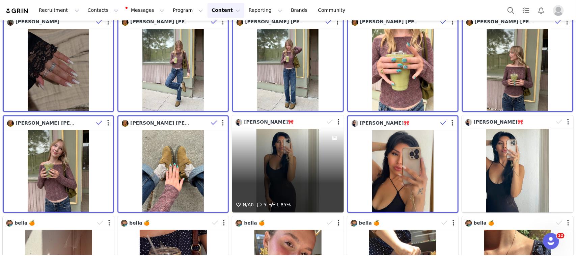
click at [253, 164] on div "N/A 0 5 1.85%" at bounding box center [287, 171] width 111 height 84
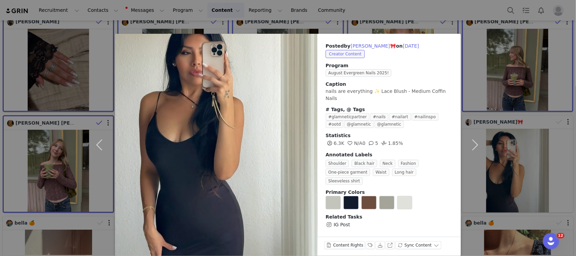
click at [492, 143] on div "Posted by Lea Lynn🎀 on Aug 29, 2025 Creator Content Program August Evergreen Na…" at bounding box center [288, 128] width 576 height 256
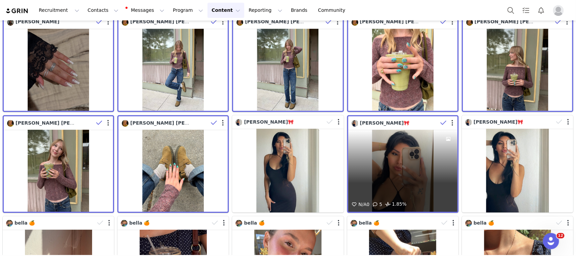
click at [405, 157] on div "N/A 0 5 1.85%" at bounding box center [402, 171] width 109 height 82
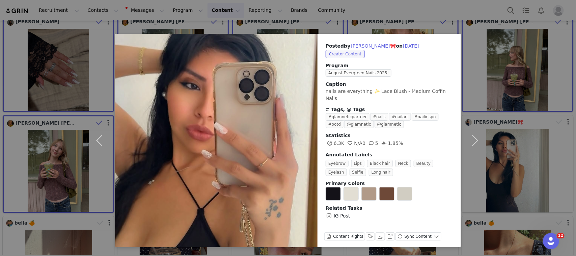
click at [525, 169] on div "Posted by Lea Lynn🎀 on Aug 29, 2025 Creator Content Program August Evergreen Na…" at bounding box center [288, 128] width 576 height 256
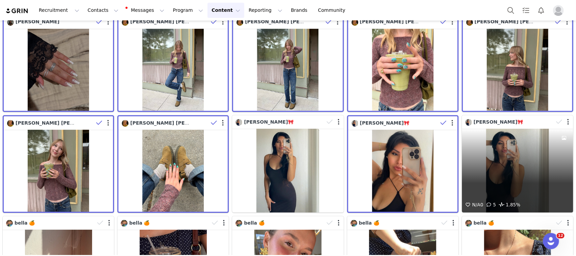
click at [532, 140] on div "N/A 0 5 1.85%" at bounding box center [517, 171] width 111 height 84
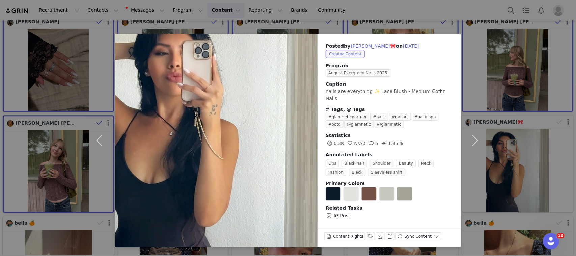
click at [532, 144] on div "Posted by Lea Lynn🎀 on Aug 29, 2025 Creator Content Program August Evergreen Na…" at bounding box center [288, 128] width 576 height 256
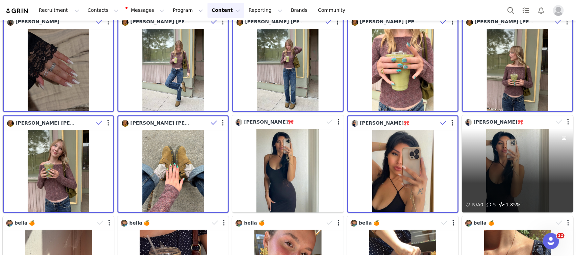
scroll to position [928, 0]
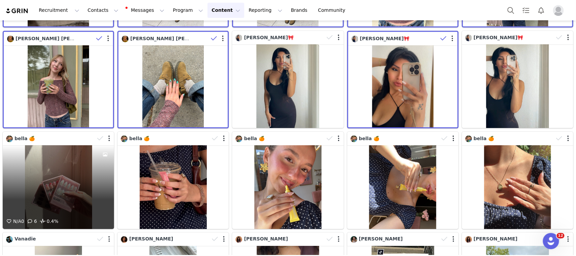
click at [78, 176] on div "N/A 0 6 0.4%" at bounding box center [58, 187] width 111 height 84
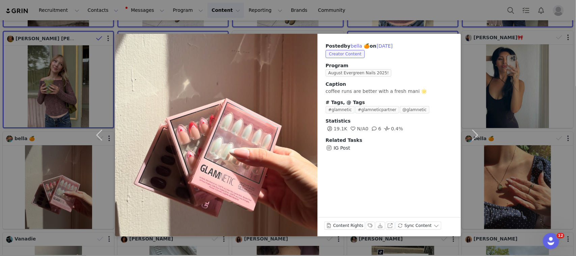
click at [50, 166] on div "Posted by bella 🍊 on Aug 28, 2025 Creator Content Program August Evergreen Nail…" at bounding box center [288, 128] width 576 height 256
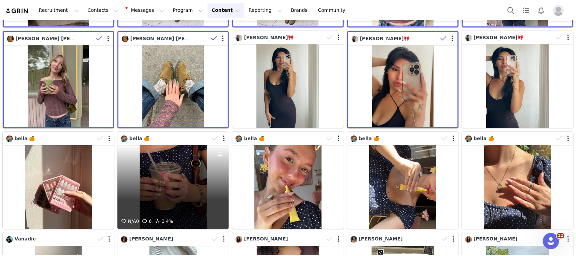
click at [156, 152] on div "N/A 0 6 0.4%" at bounding box center [172, 187] width 111 height 84
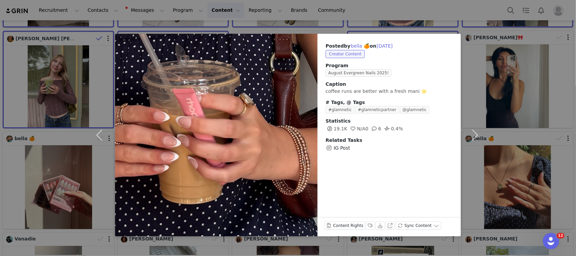
click at [0, 191] on div "Posted by bella 🍊 on Aug 28, 2025 Creator Content Program August Evergreen Nail…" at bounding box center [288, 128] width 576 height 256
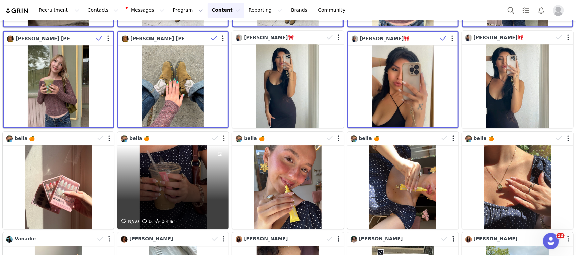
drag, startPoint x: 214, startPoint y: 127, endPoint x: 220, endPoint y: 128, distance: 6.2
click at [214, 135] on icon at bounding box center [215, 138] width 6 height 7
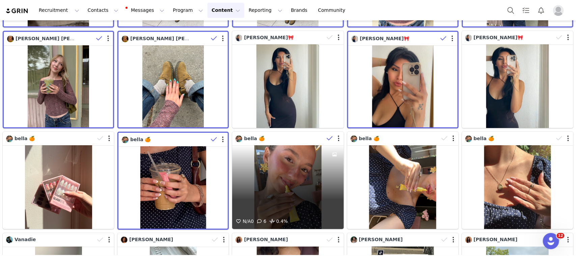
click at [327, 135] on icon at bounding box center [330, 138] width 6 height 7
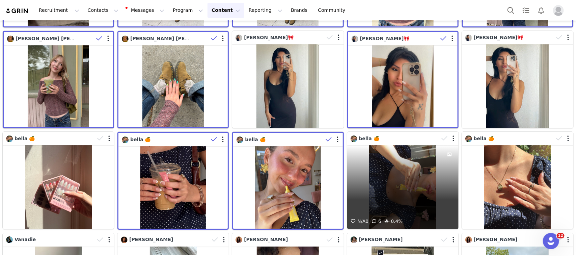
drag, startPoint x: 437, startPoint y: 125, endPoint x: 445, endPoint y: 125, distance: 7.1
click at [441, 135] on icon at bounding box center [444, 138] width 6 height 7
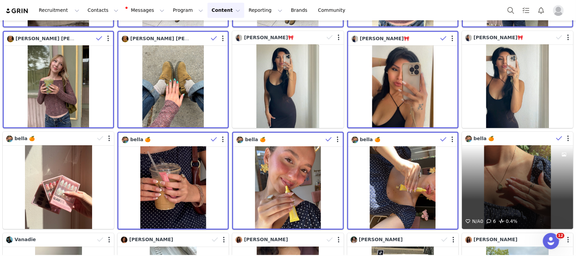
click at [554, 133] on span at bounding box center [559, 138] width 10 height 10
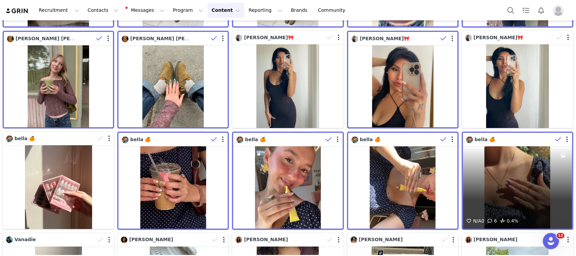
click at [527, 177] on div "N/A 0 6 0.4%" at bounding box center [517, 187] width 109 height 82
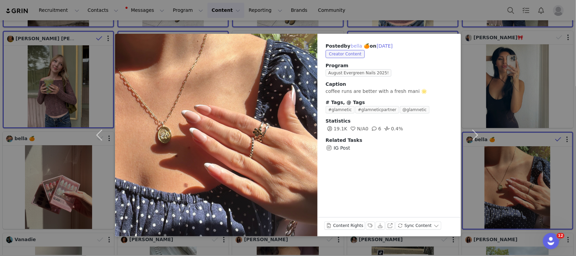
click at [355, 46] on button "bella 🍊" at bounding box center [359, 46] width 19 height 8
type input "bella 🍊"
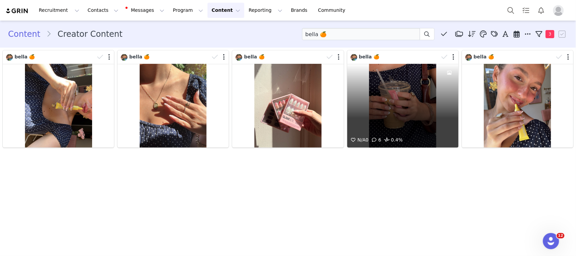
scroll to position [0, 0]
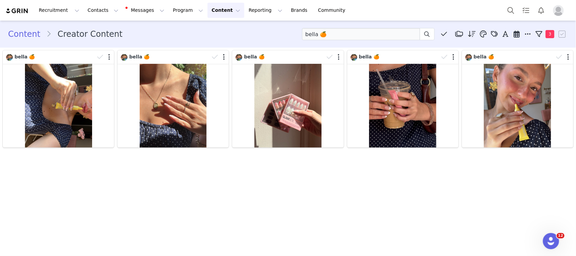
drag, startPoint x: 185, startPoint y: 159, endPoint x: 201, endPoint y: 168, distance: 18.4
click at [356, 36] on input "bella 🍊" at bounding box center [361, 34] width 118 height 12
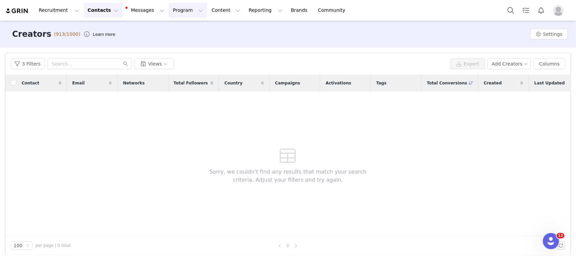
click at [169, 10] on button "Program Program" at bounding box center [188, 10] width 38 height 15
click at [166, 30] on p "Activations" at bounding box center [171, 29] width 26 height 7
